Goal: Navigation & Orientation: Find specific page/section

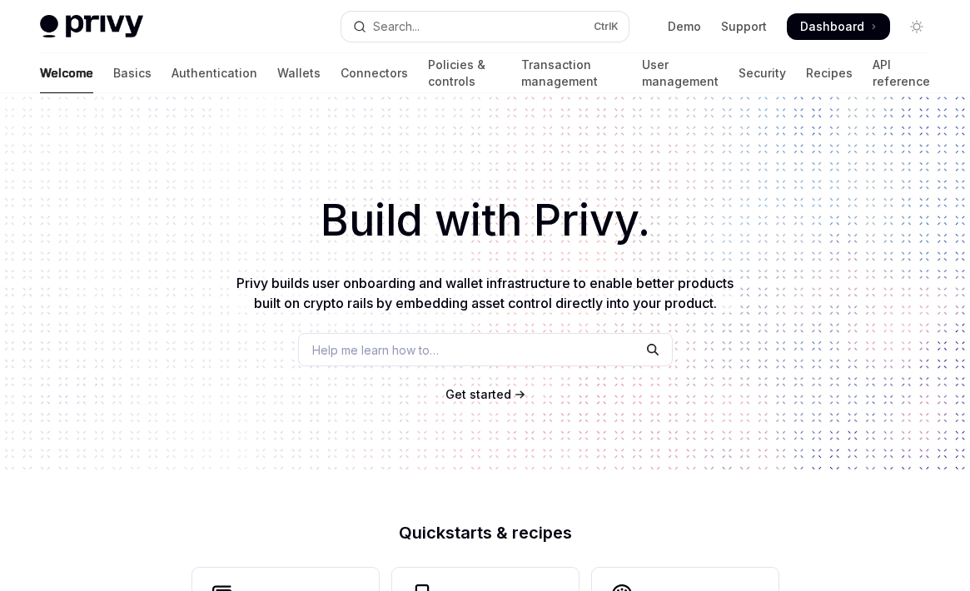
scroll to position [732, 0]
